Goal: Information Seeking & Learning: Learn about a topic

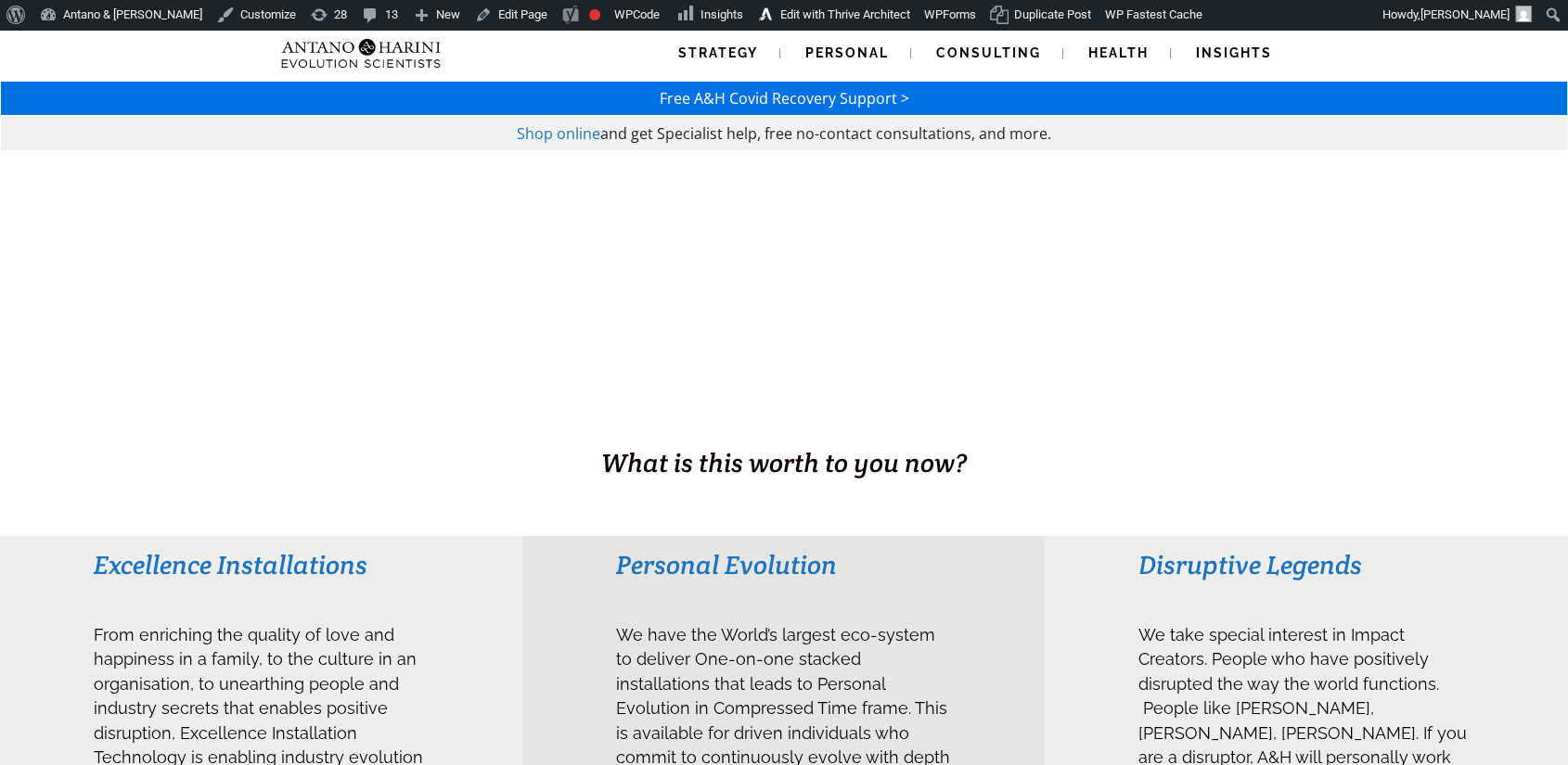
click at [856, 94] on span "Free A&H Covid Recovery Support >" at bounding box center [785, 98] width 250 height 21
click at [733, 64] on link "Strategy" at bounding box center [718, 54] width 124 height 48
click at [725, 47] on span "Strategy" at bounding box center [719, 53] width 79 height 15
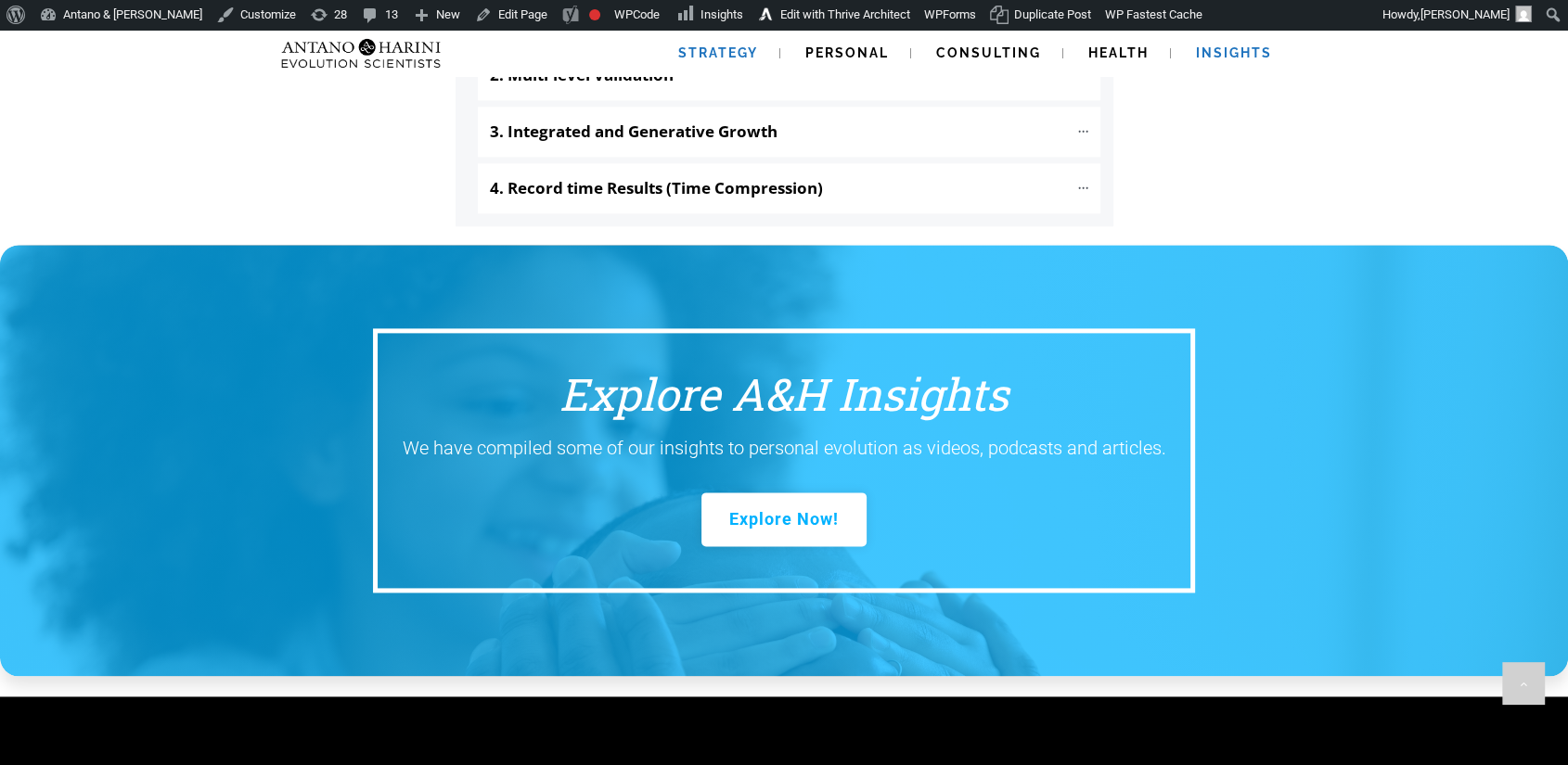
scroll to position [2261, 0]
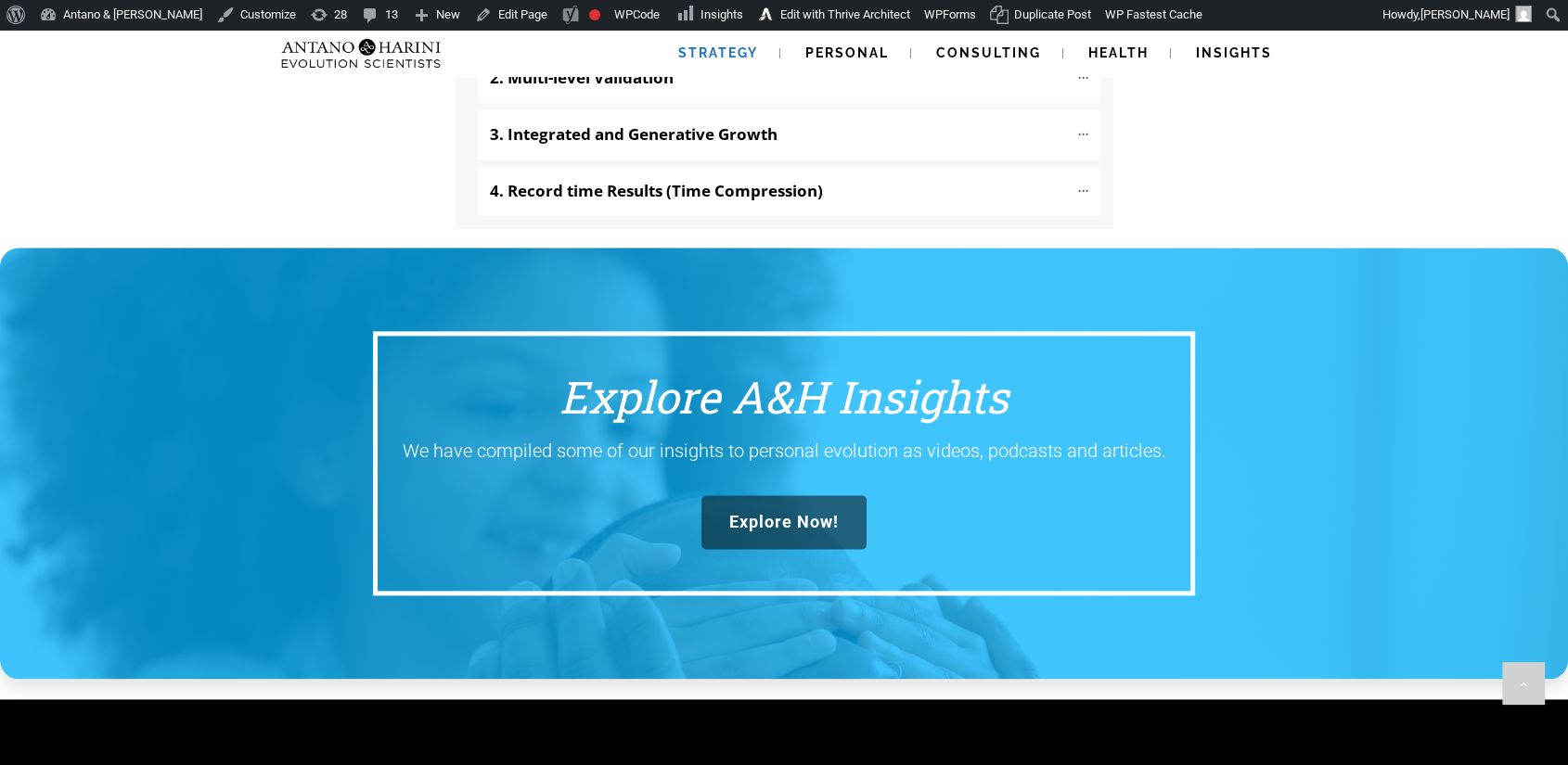
click at [794, 495] on link "Explore Now!" at bounding box center [784, 522] width 165 height 54
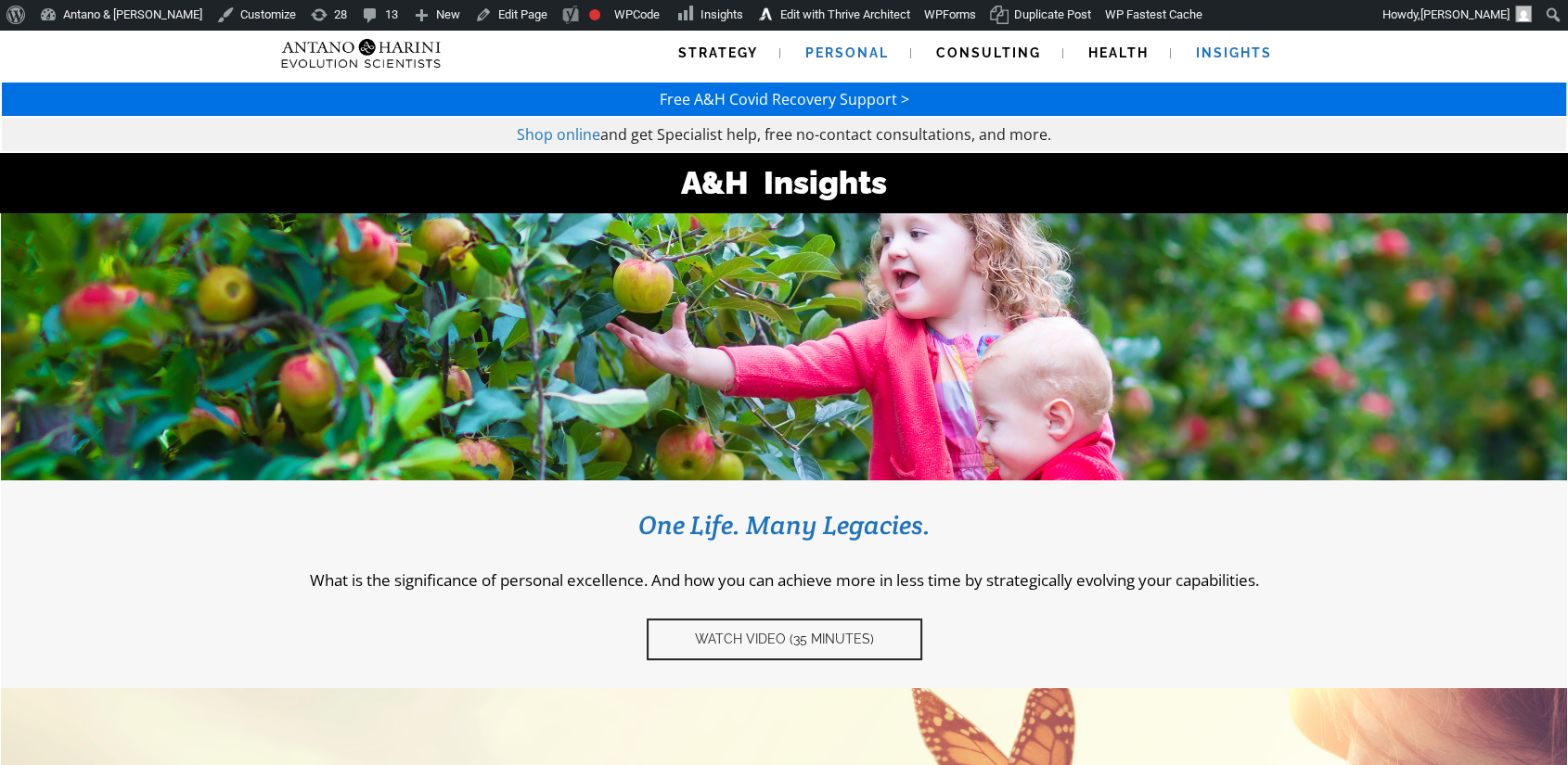
click at [861, 46] on span "Personal" at bounding box center [848, 53] width 83 height 15
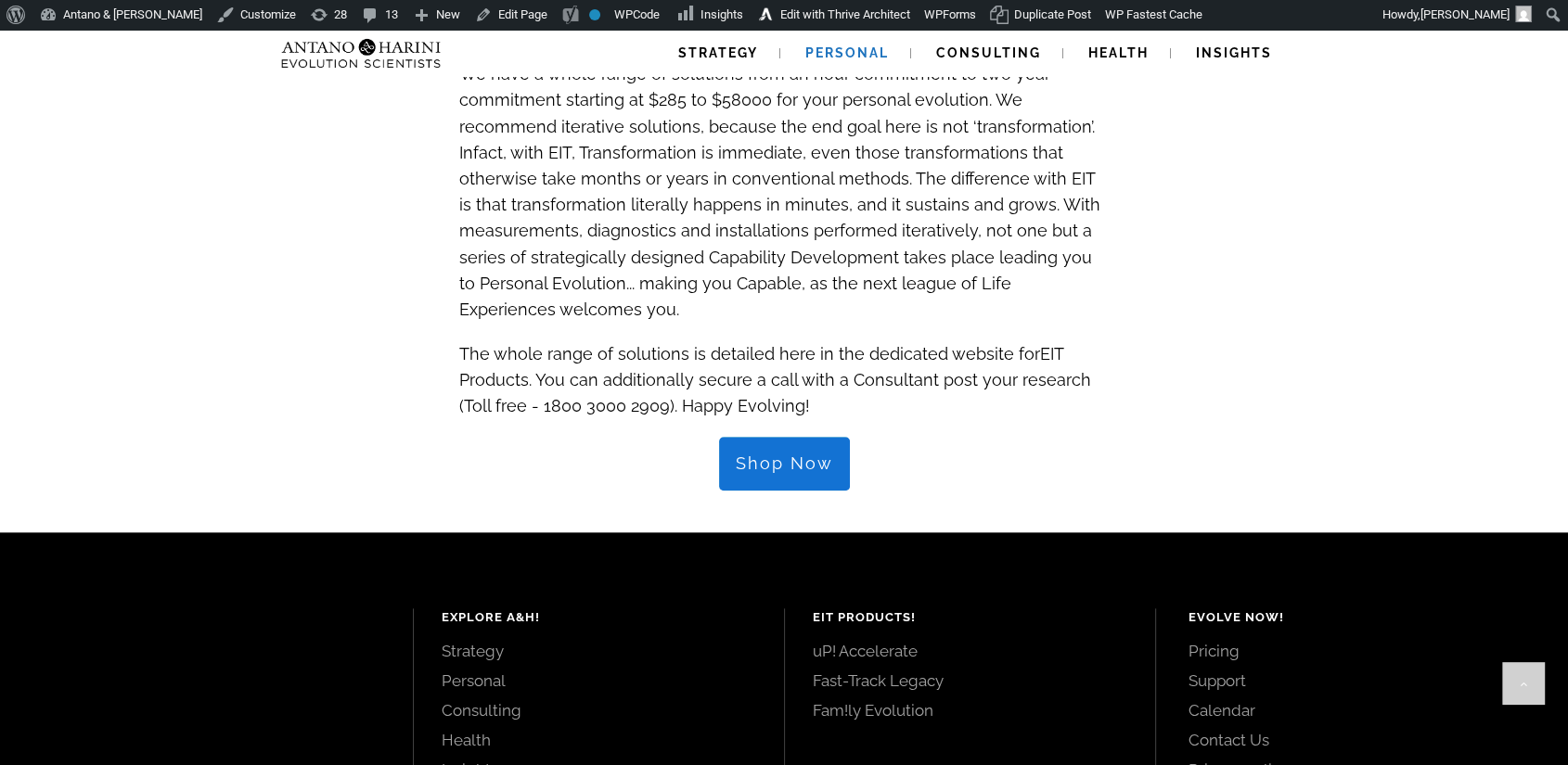
scroll to position [2083, 0]
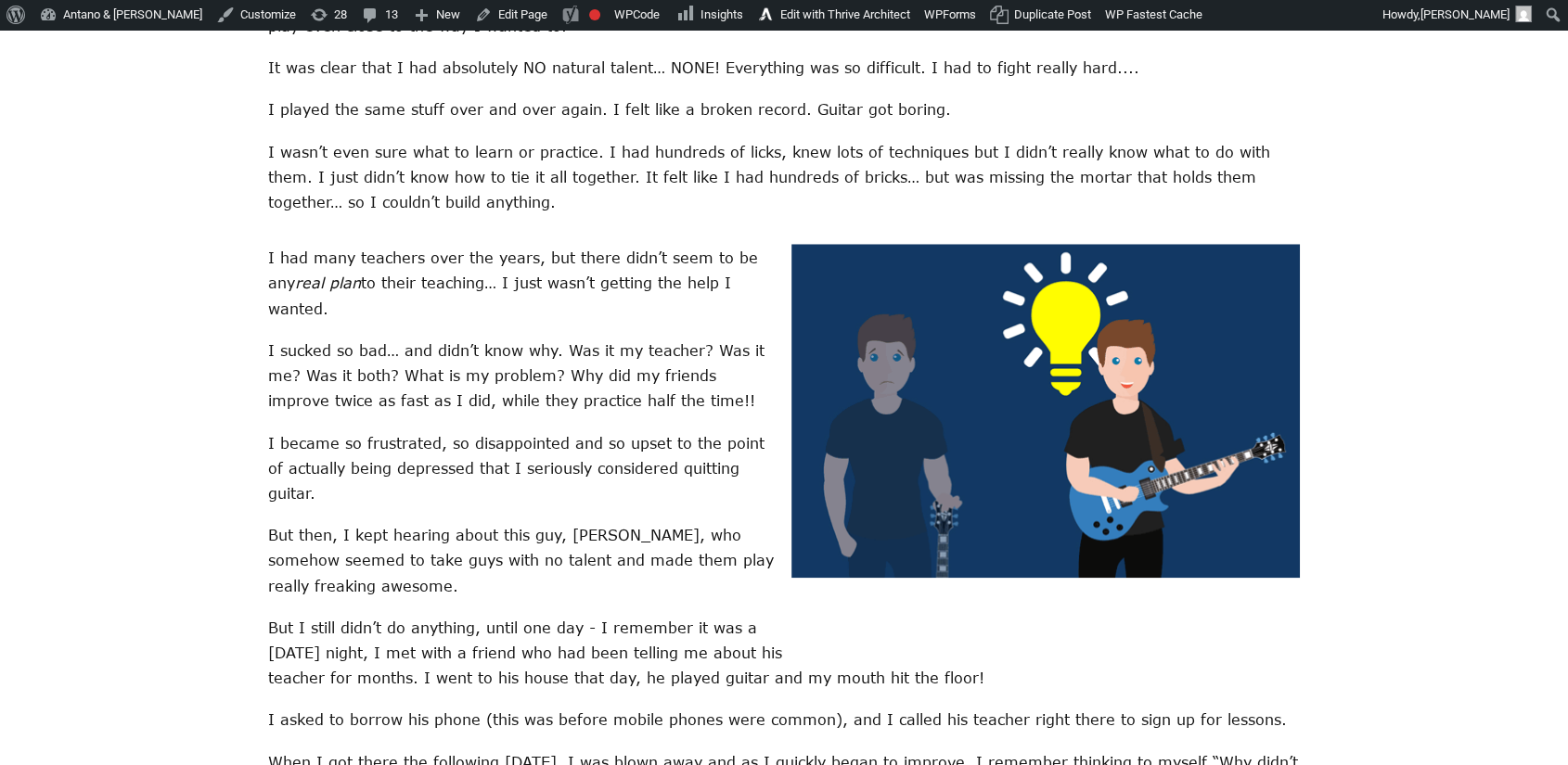
scroll to position [1922, 0]
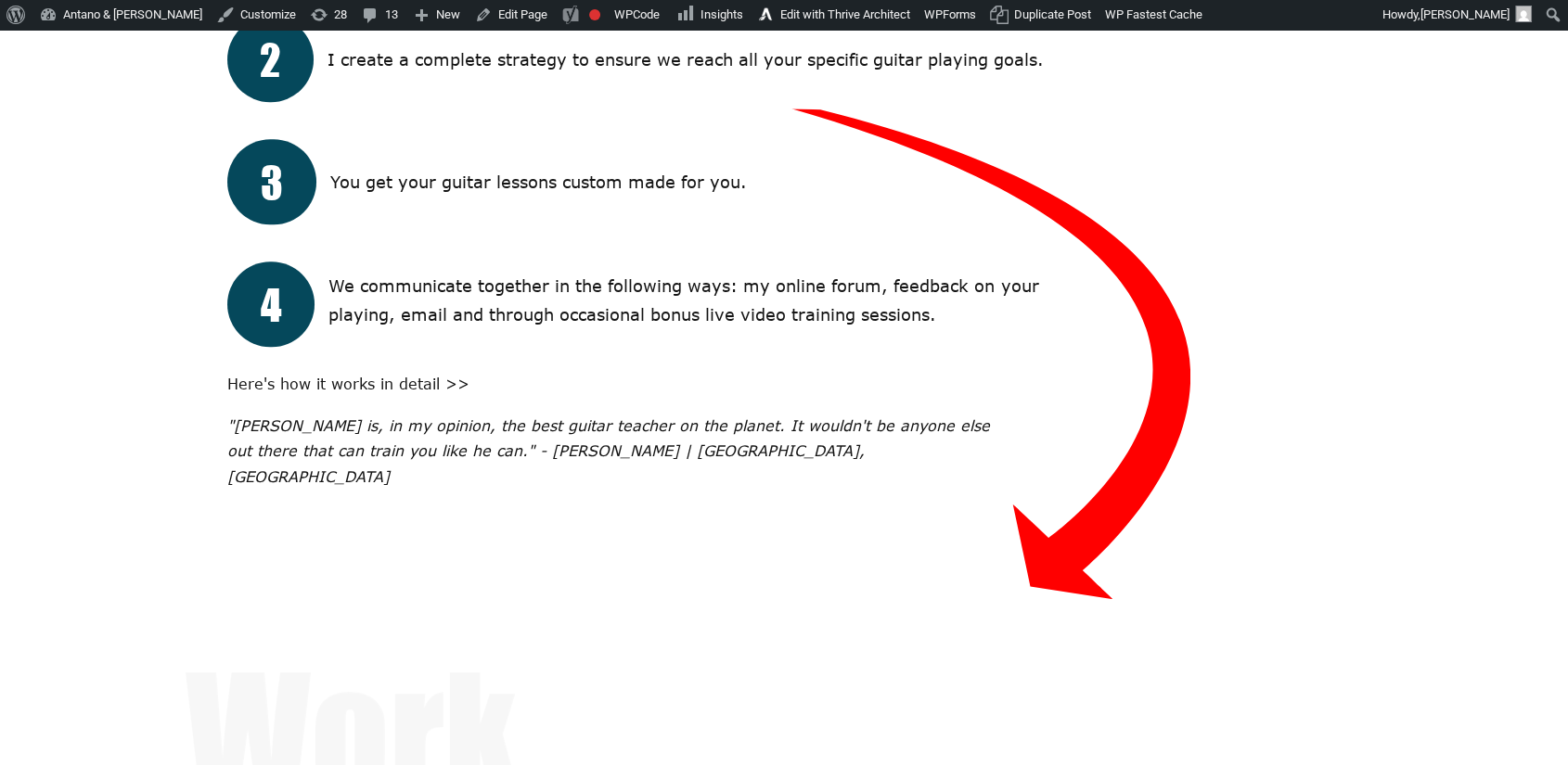
scroll to position [7755, 0]
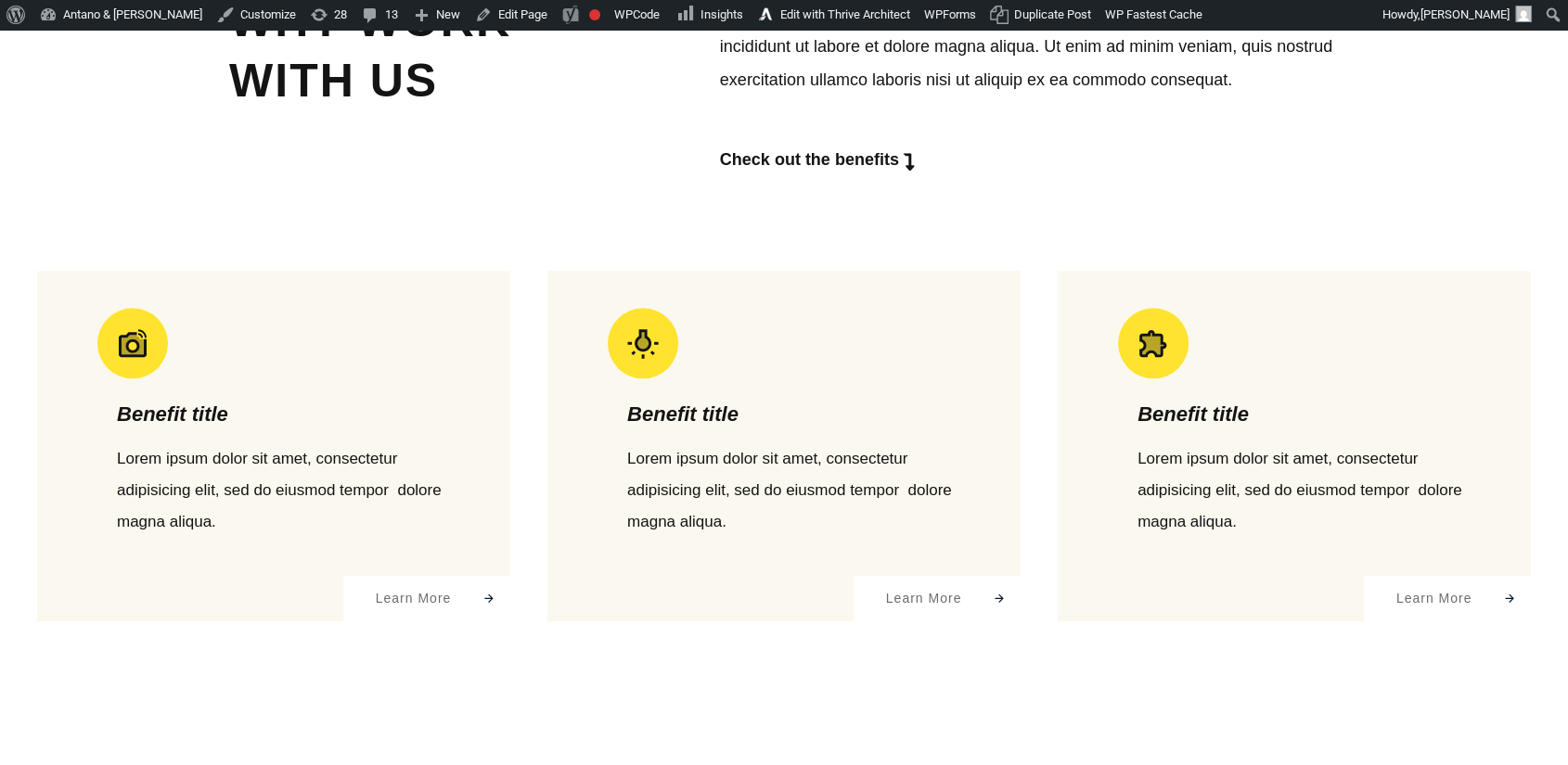
click at [1009, 271] on div "Benefit title Lorem ipsum dolor sit amet, consectetur adipisicing elit, sed do …" at bounding box center [784, 446] width 473 height 350
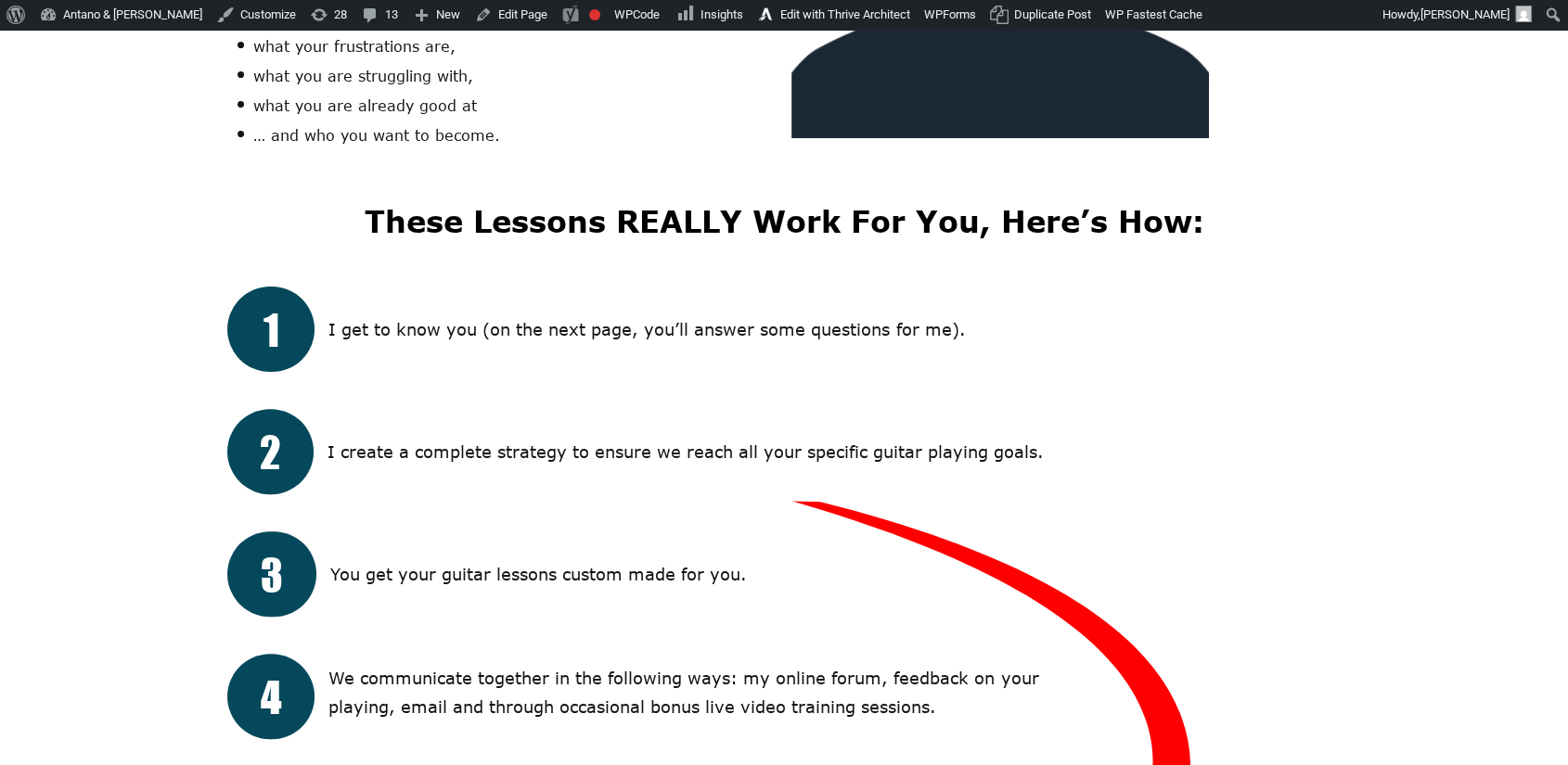
scroll to position [7524, 0]
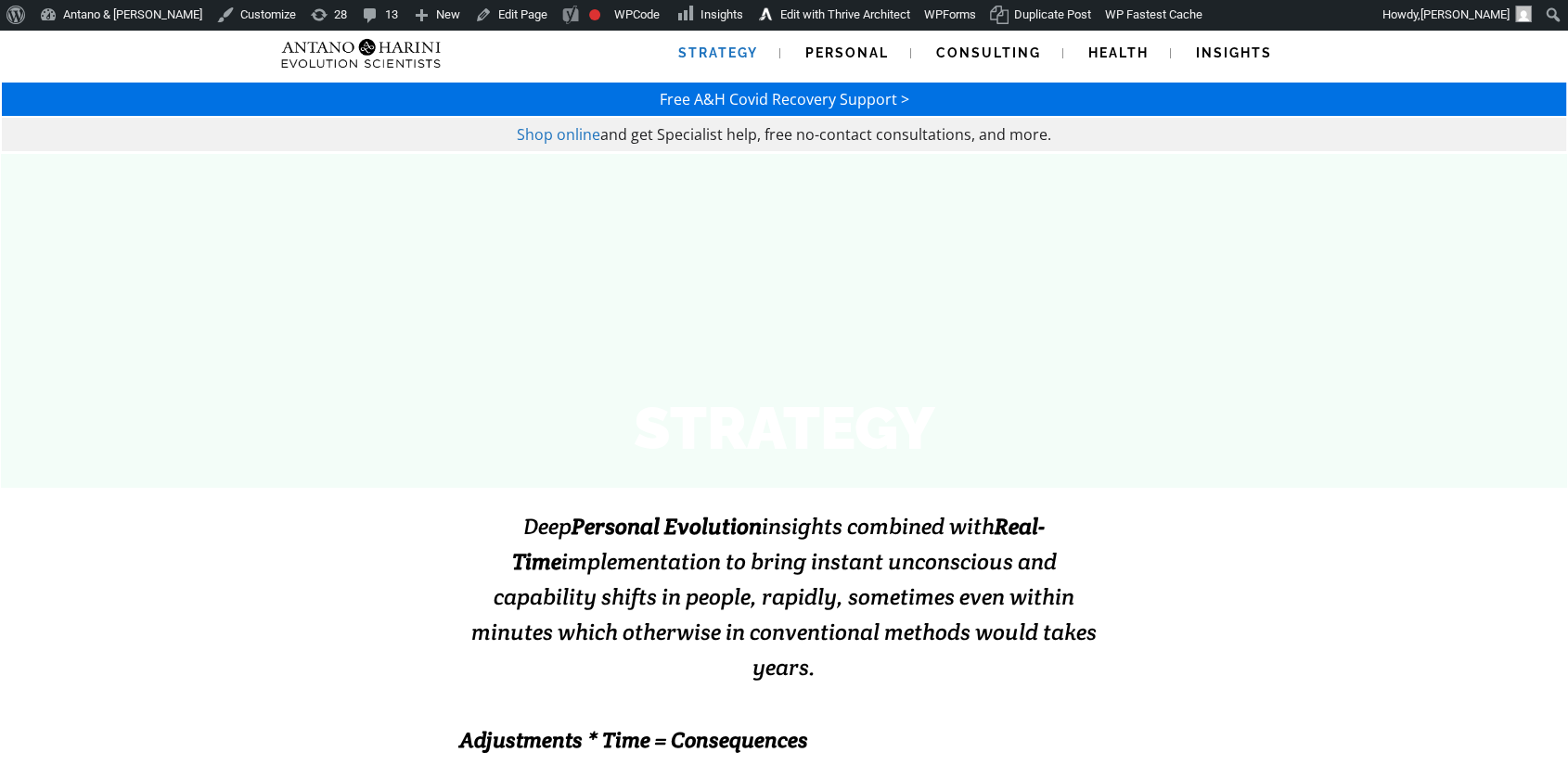
click at [881, 102] on span "Free A&H Covid Recovery Support >" at bounding box center [785, 99] width 250 height 21
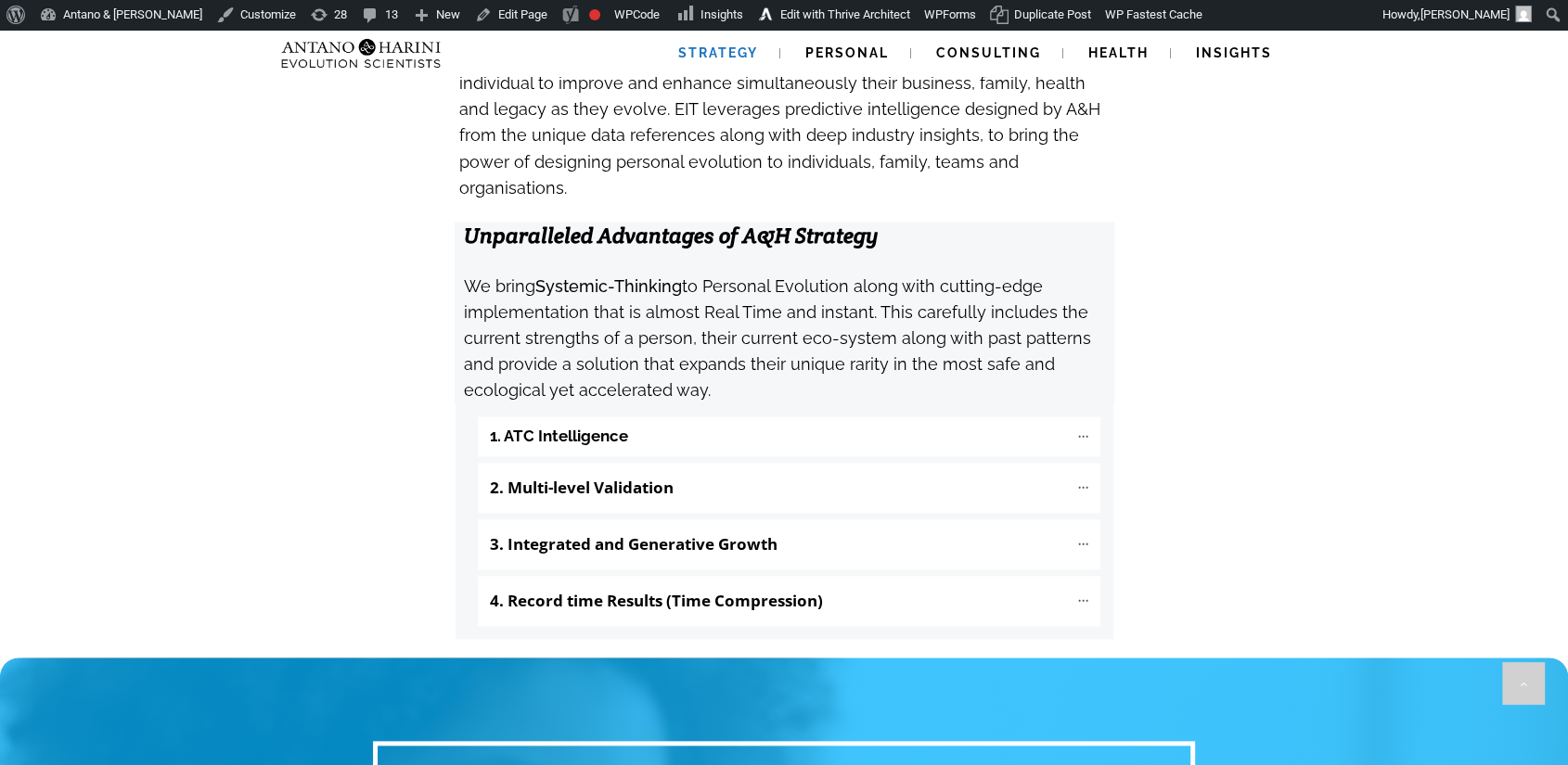
scroll to position [1848, 0]
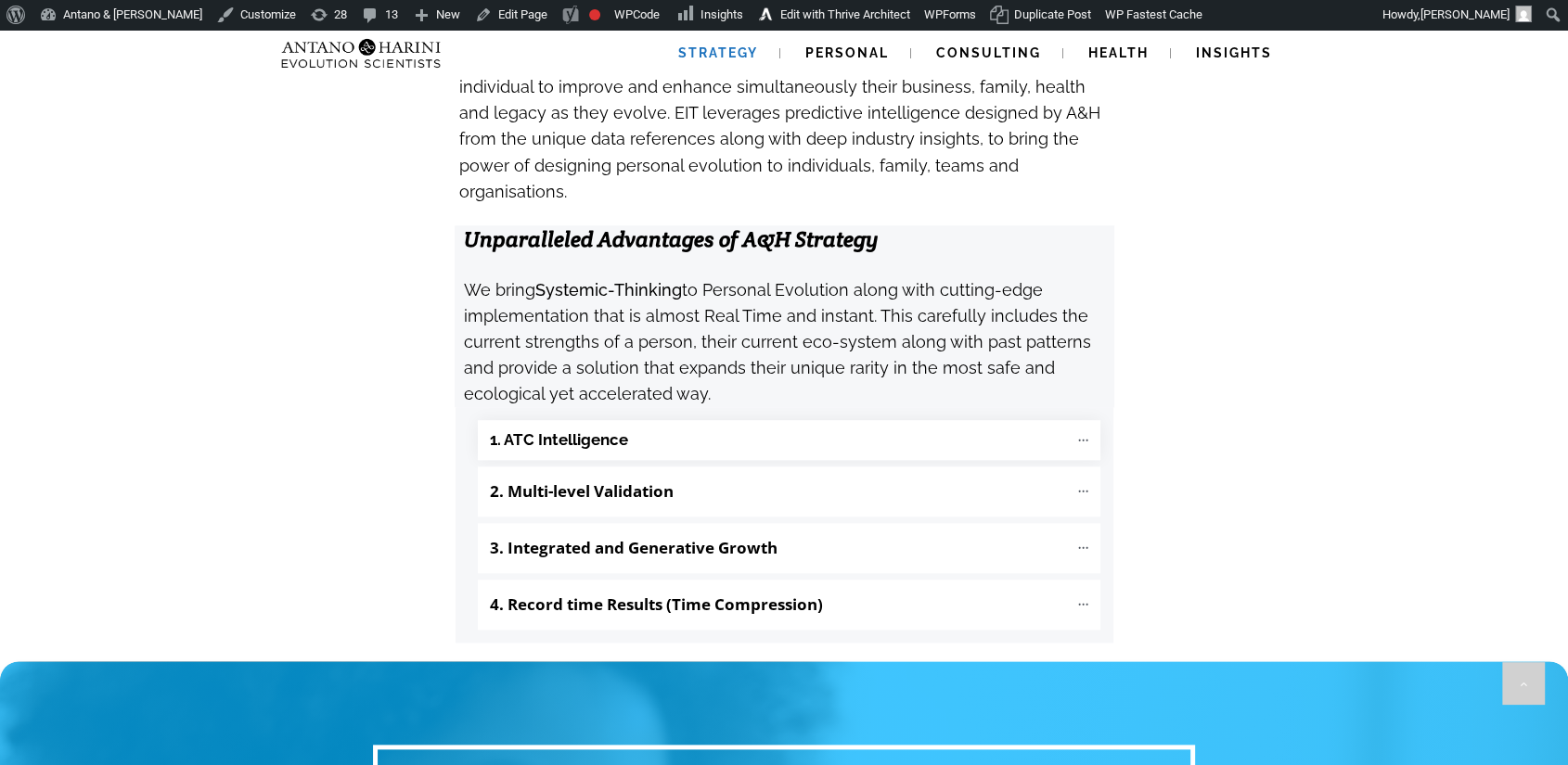
click at [943, 421] on "1. ATC Intelligence" at bounding box center [789, 441] width 622 height 40
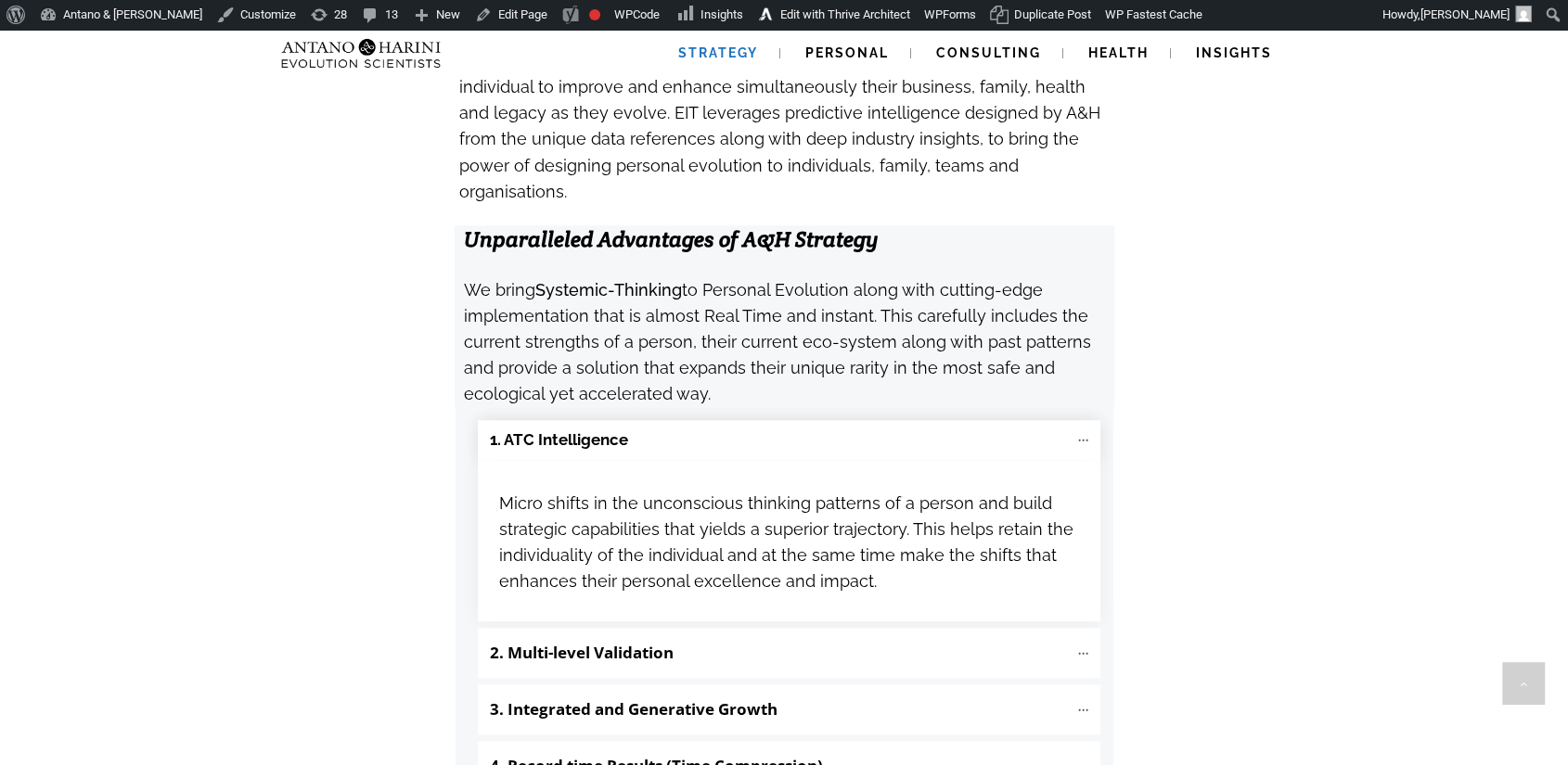
click at [943, 421] on "1. ATC Intelligence" at bounding box center [789, 441] width 622 height 40
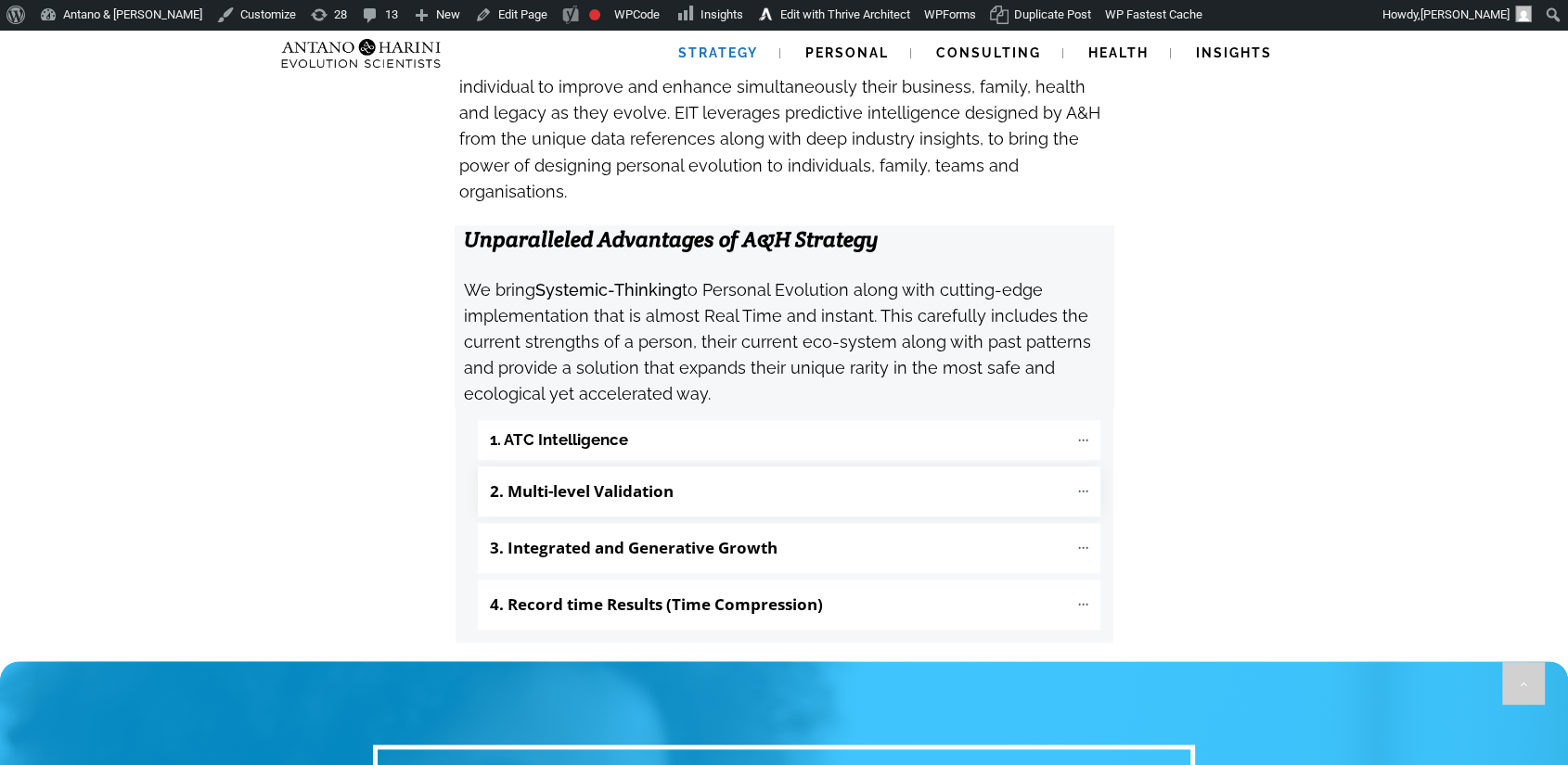
click at [925, 466] on "2. Multi-level Validation" at bounding box center [789, 491] width 622 height 50
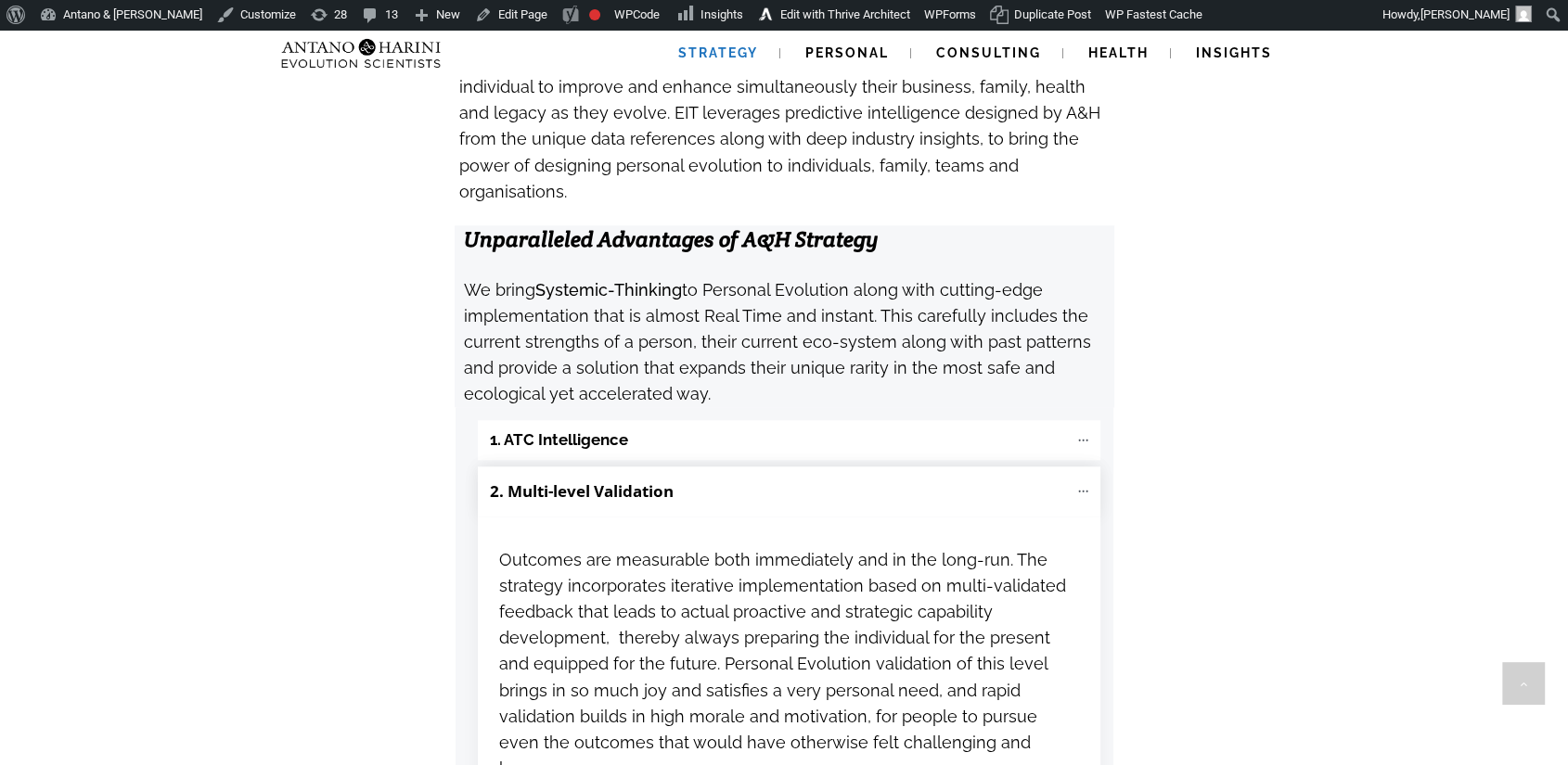
click at [925, 466] on "2. Multi-level Validation" at bounding box center [789, 491] width 622 height 50
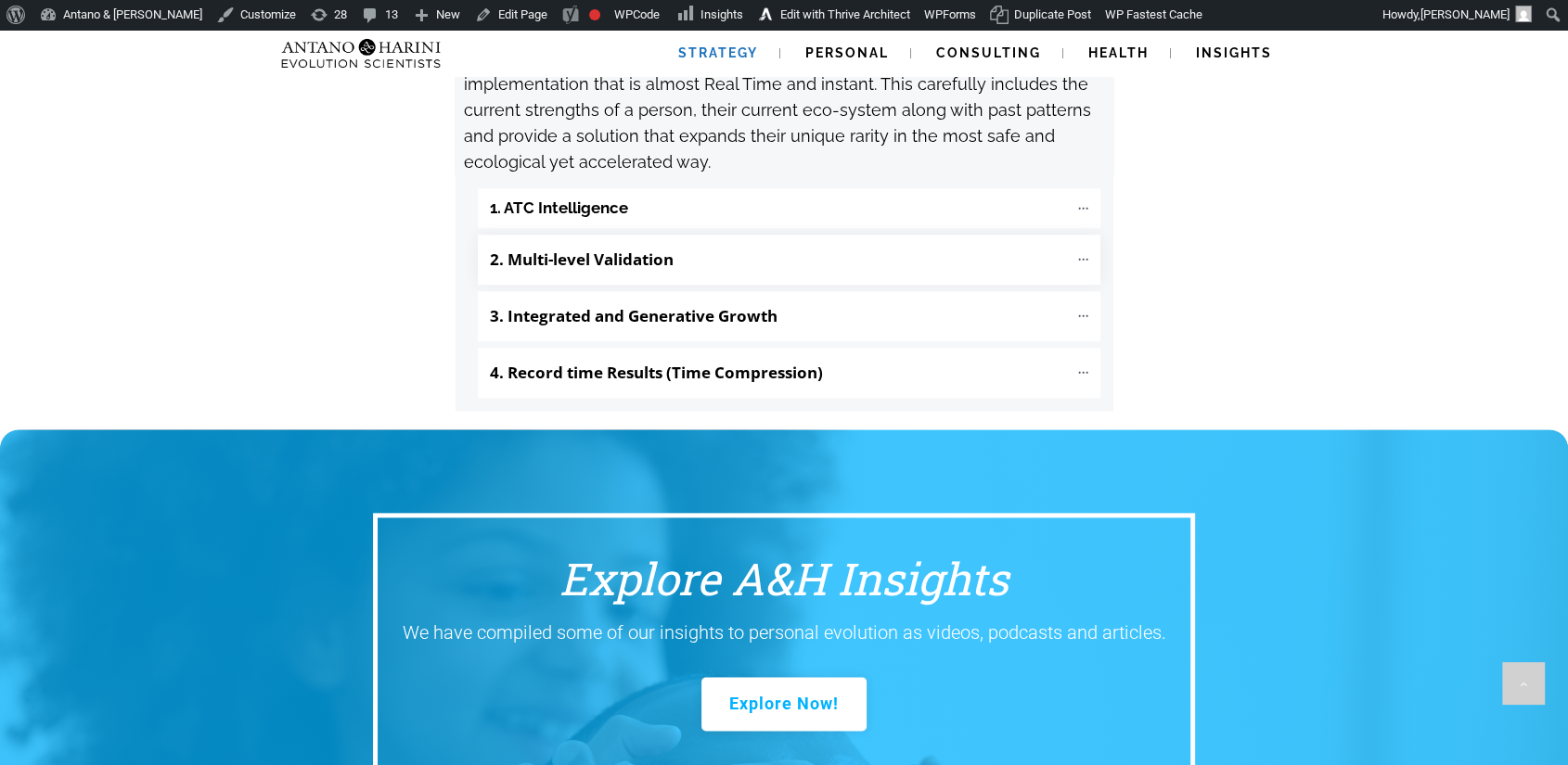
scroll to position [2082, 0]
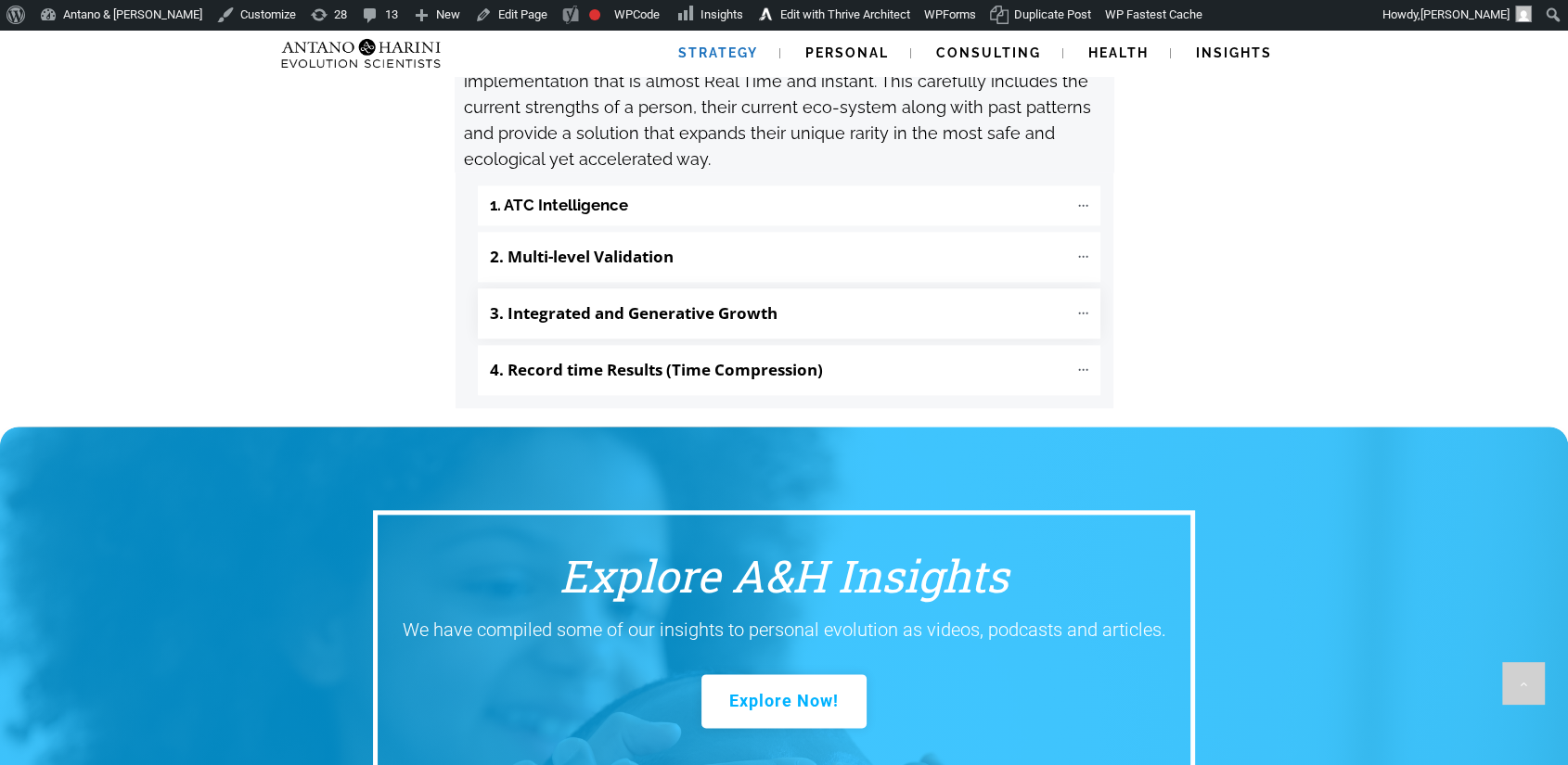
click at [900, 298] on p "3. Integrated and Generative Growth" at bounding box center [779, 314] width 579 height 32
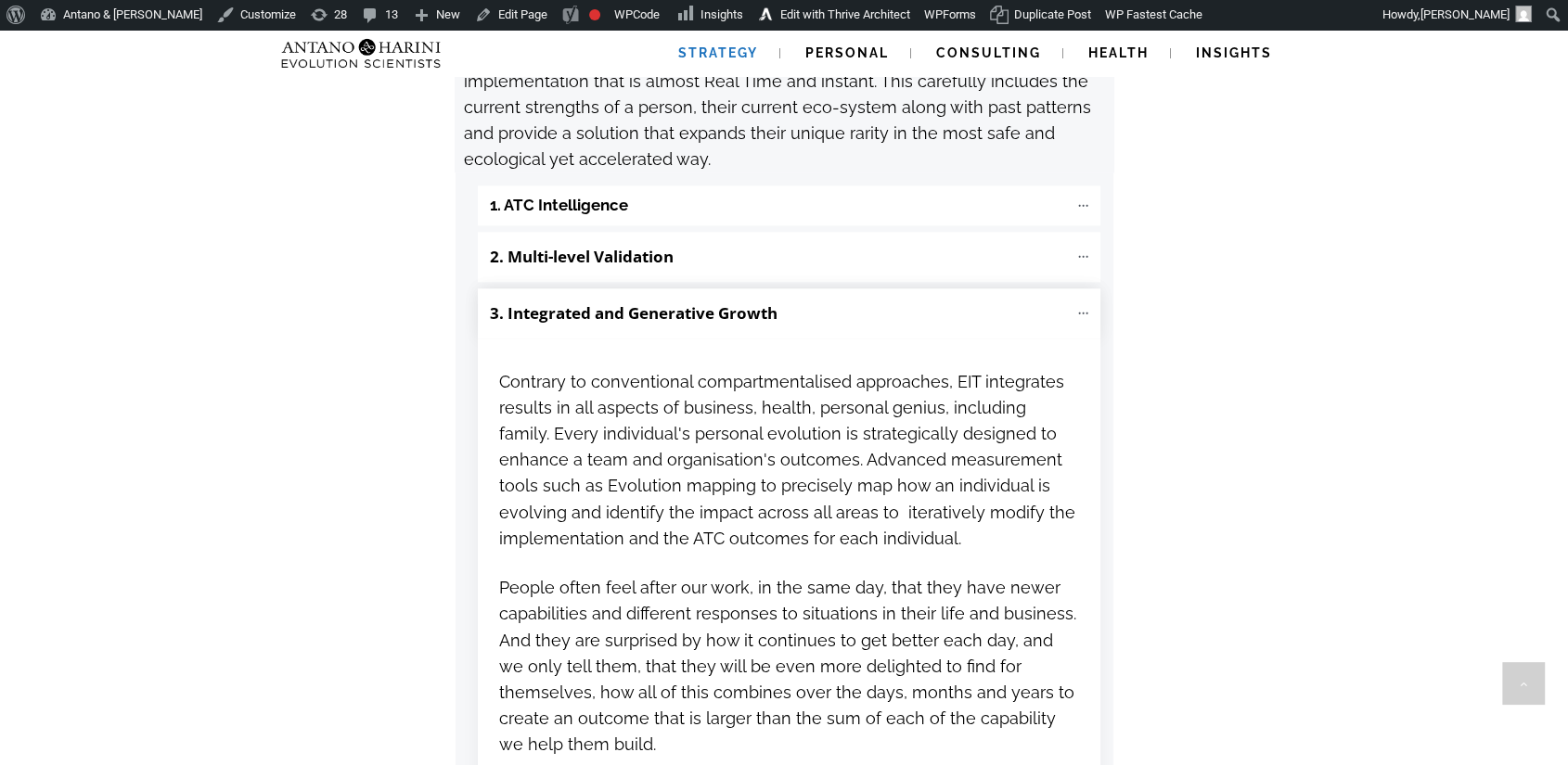
click at [900, 298] on p "3. Integrated and Generative Growth" at bounding box center [779, 314] width 579 height 32
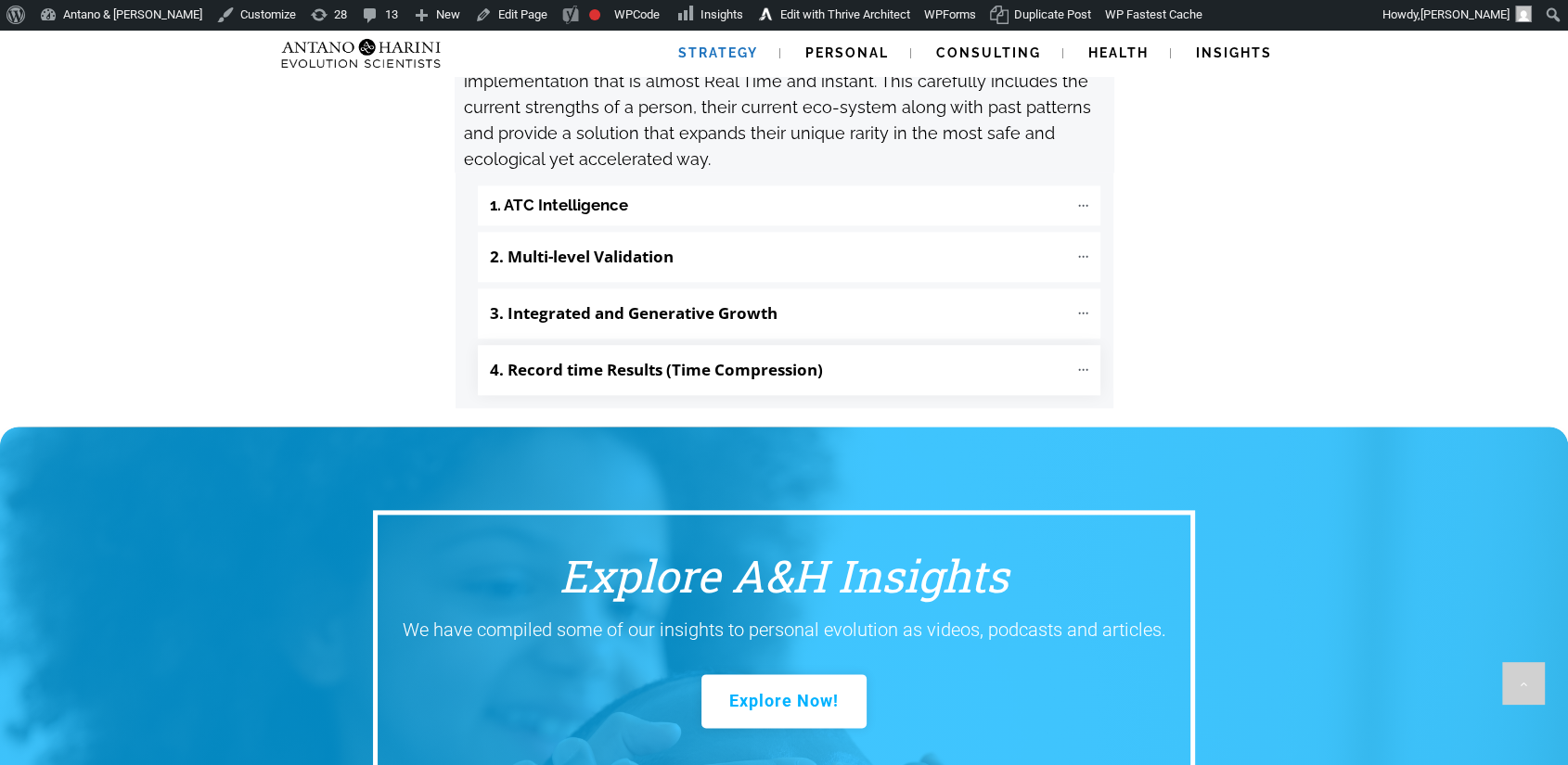
click at [887, 345] on "4. Record time Results (Time Compression)" at bounding box center [789, 370] width 622 height 50
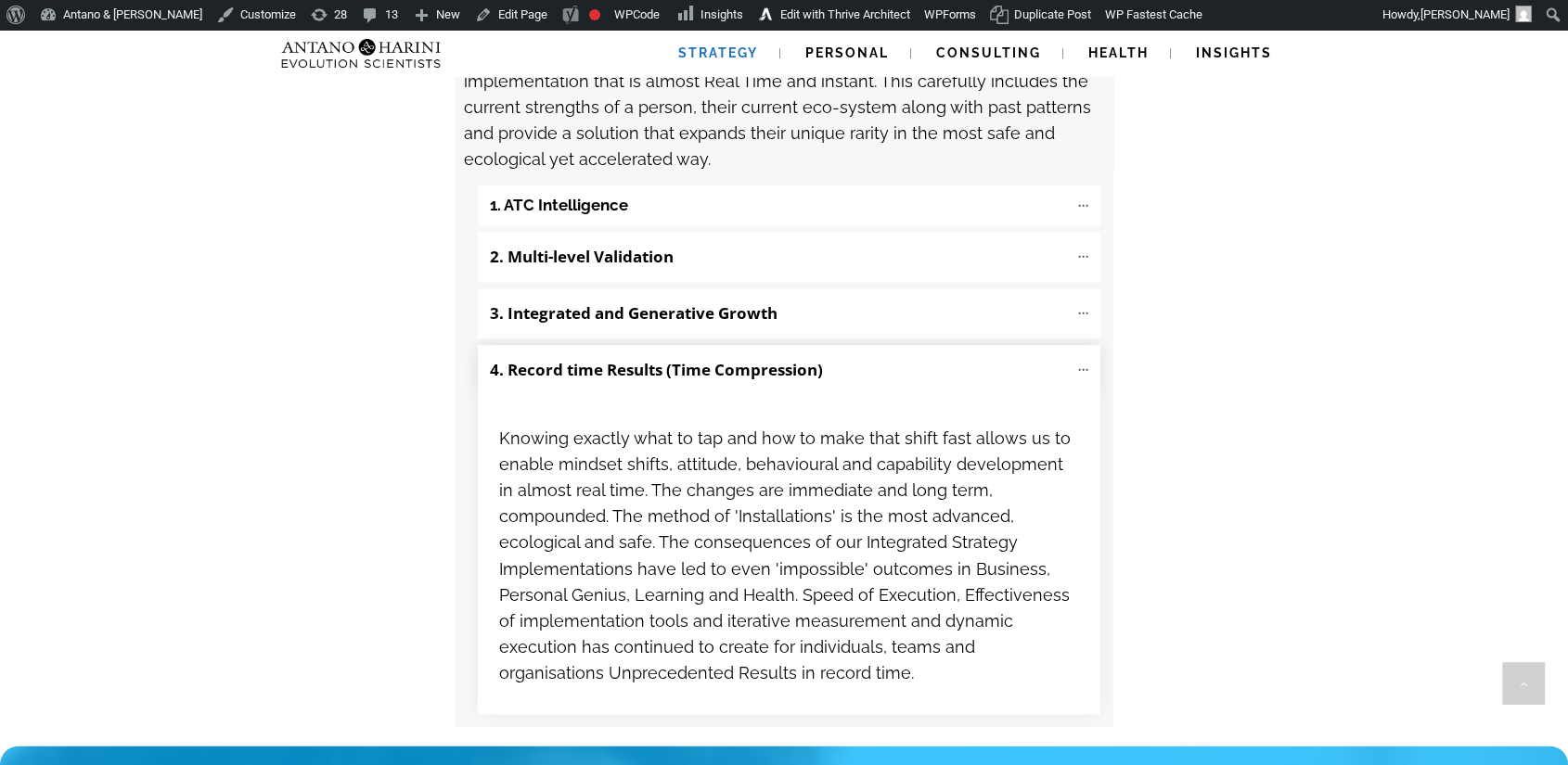
click at [887, 345] on "4. Record time Results (Time Compression)" at bounding box center [789, 370] width 622 height 50
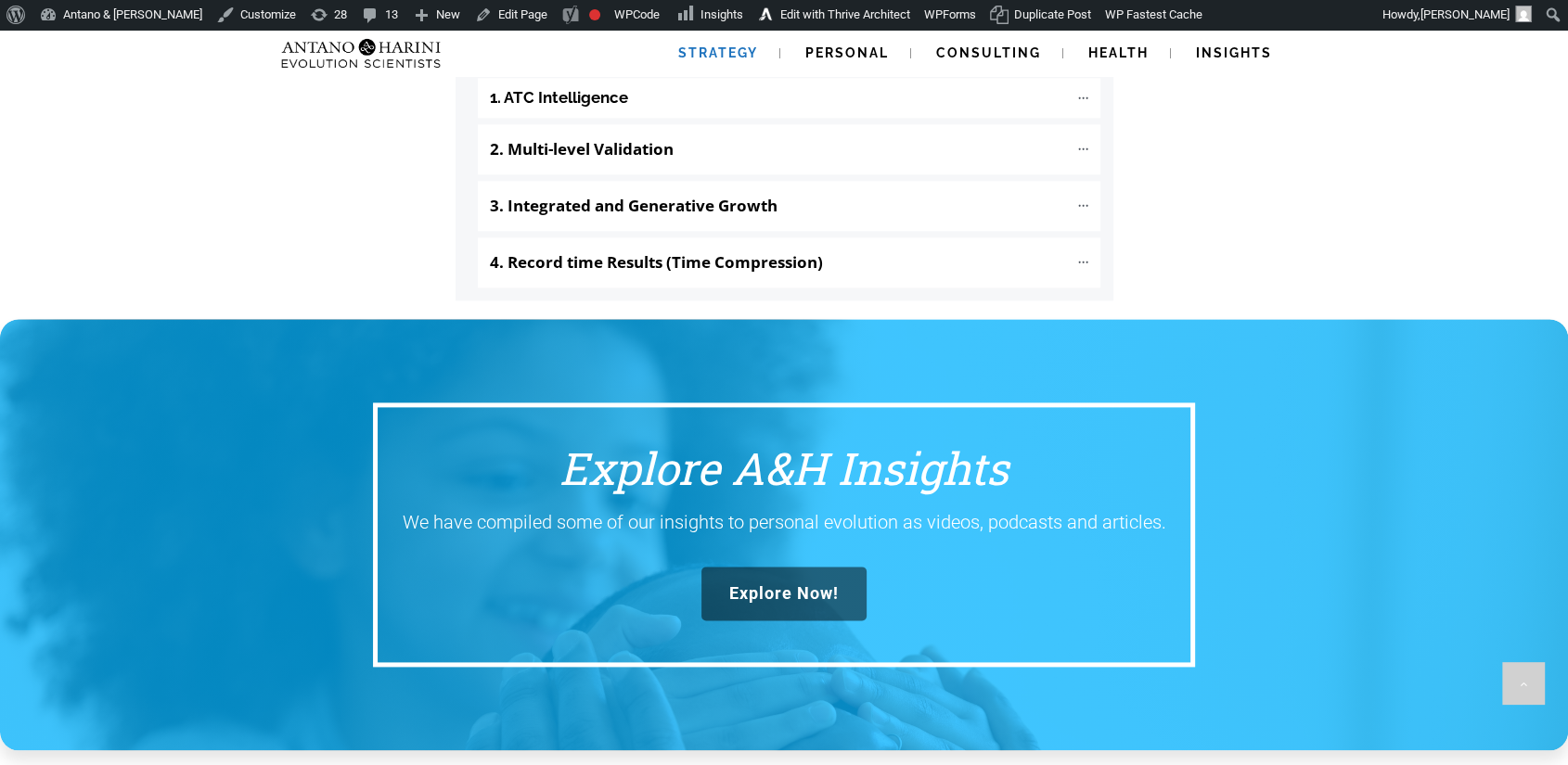
scroll to position [2194, 0]
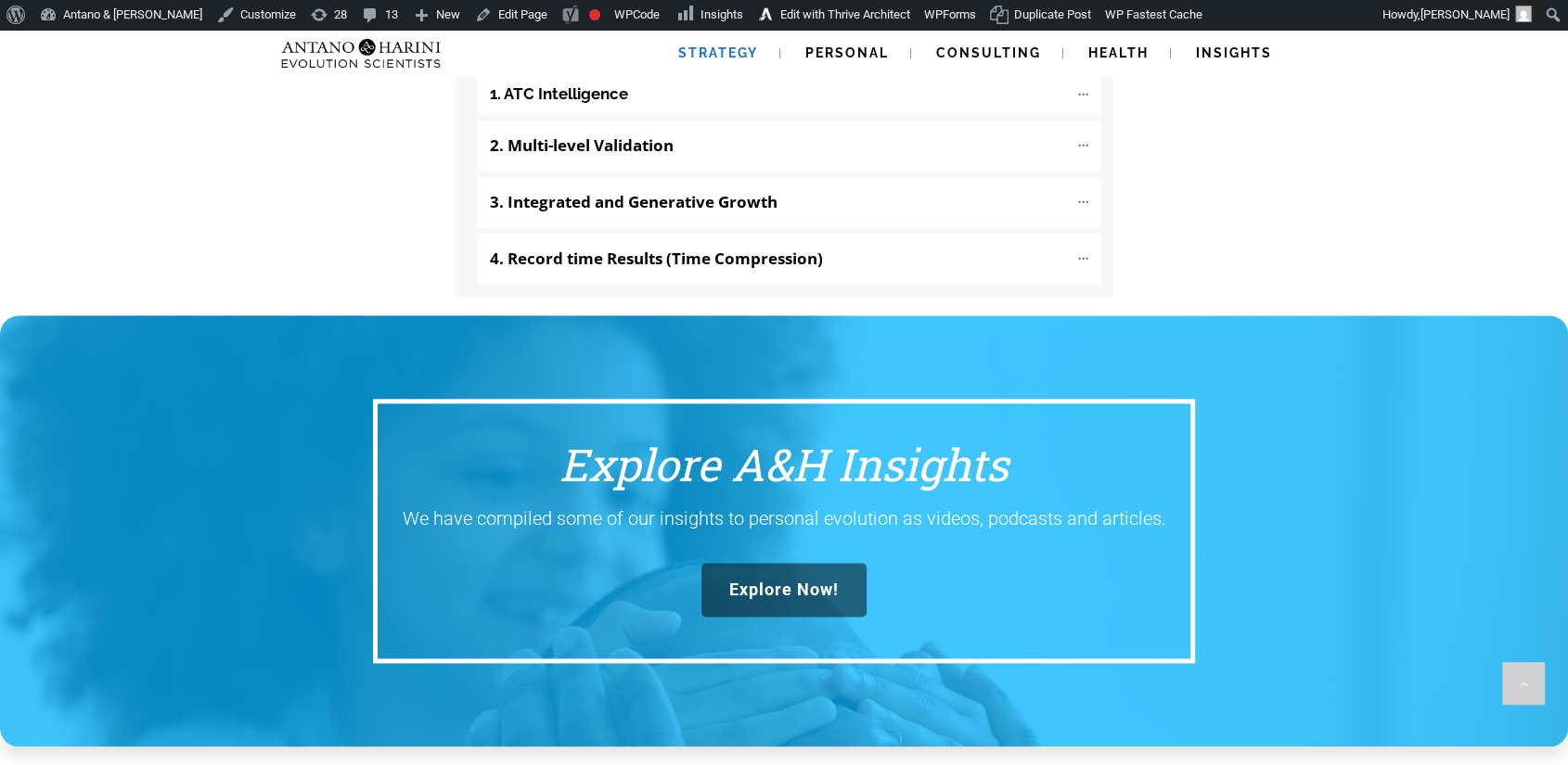
click at [832, 564] on link "Explore Now!" at bounding box center [784, 590] width 165 height 54
